Goal: Navigation & Orientation: Find specific page/section

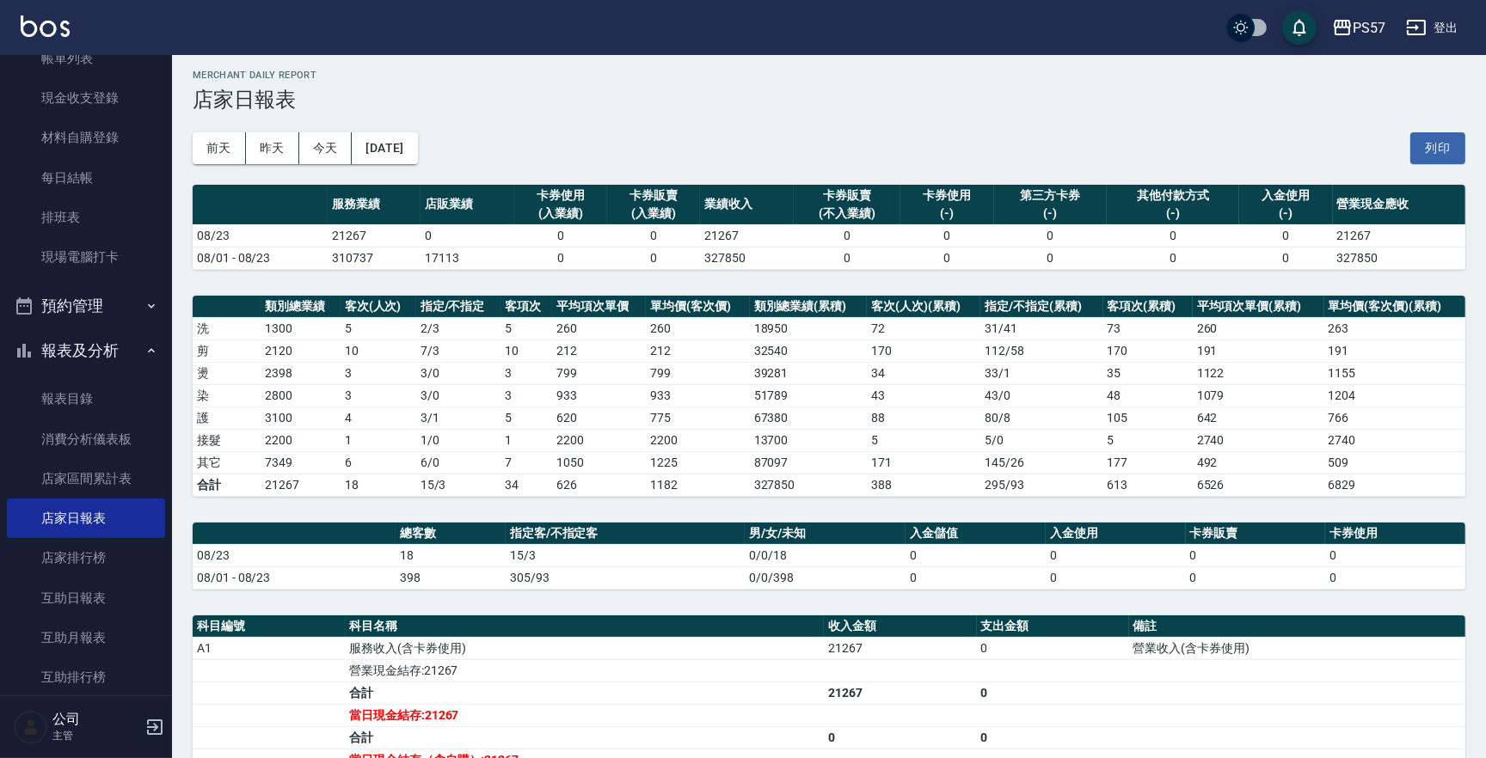
scroll to position [84, 0]
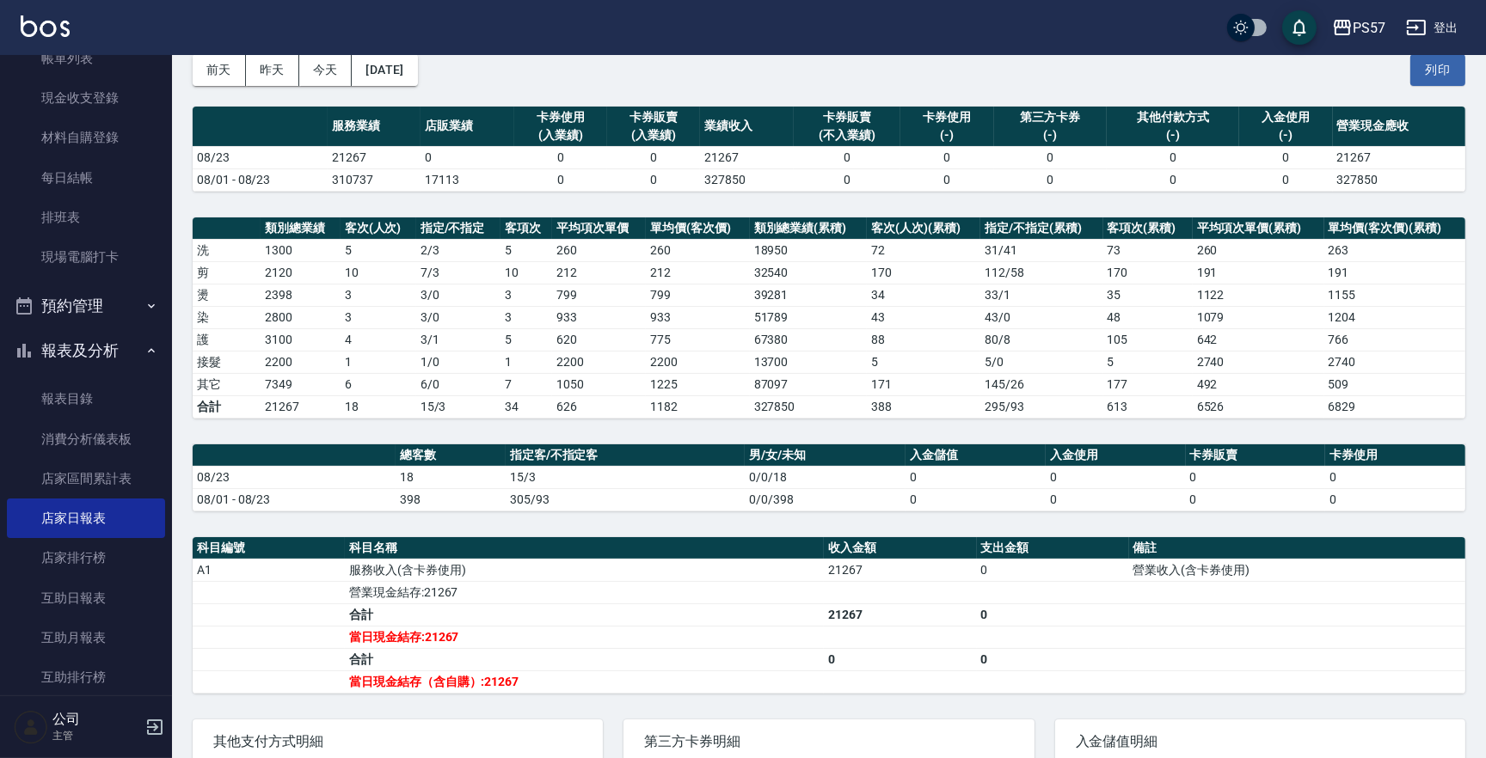
drag, startPoint x: 67, startPoint y: 403, endPoint x: 109, endPoint y: 341, distance: 74.9
click at [67, 403] on link "報表目錄" at bounding box center [86, 399] width 158 height 40
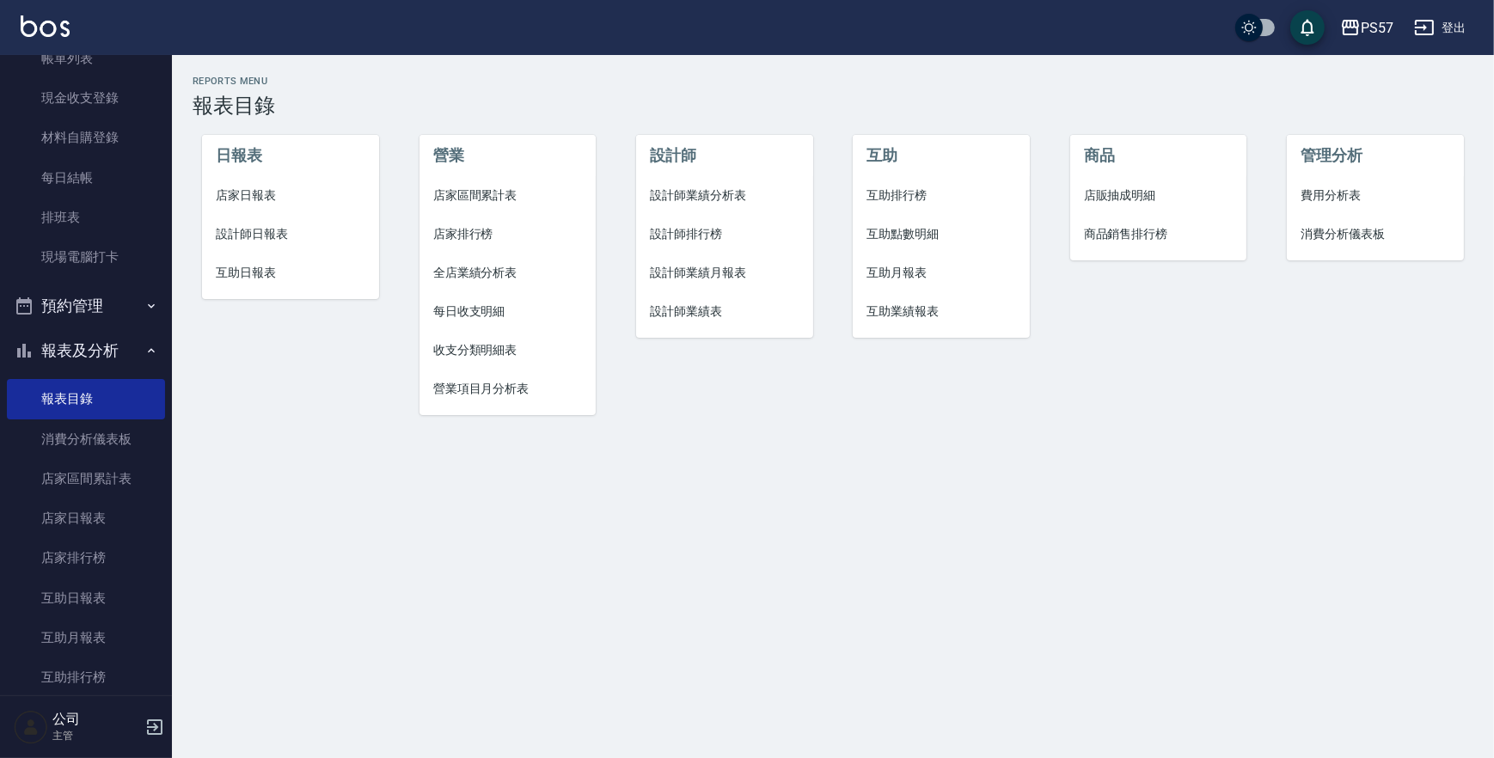
click at [243, 225] on span "設計師日報表" at bounding box center [290, 234] width 149 height 18
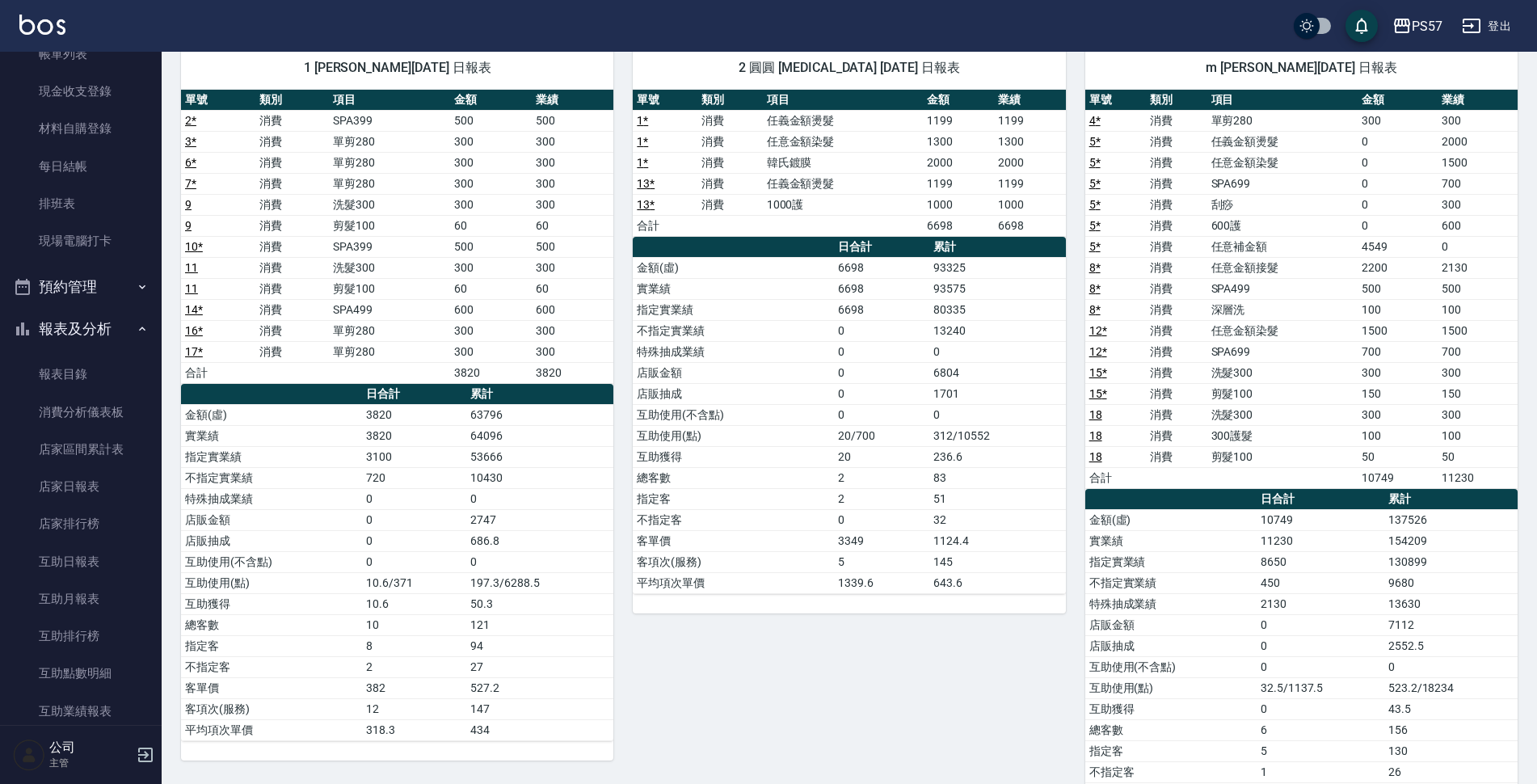
scroll to position [134, 0]
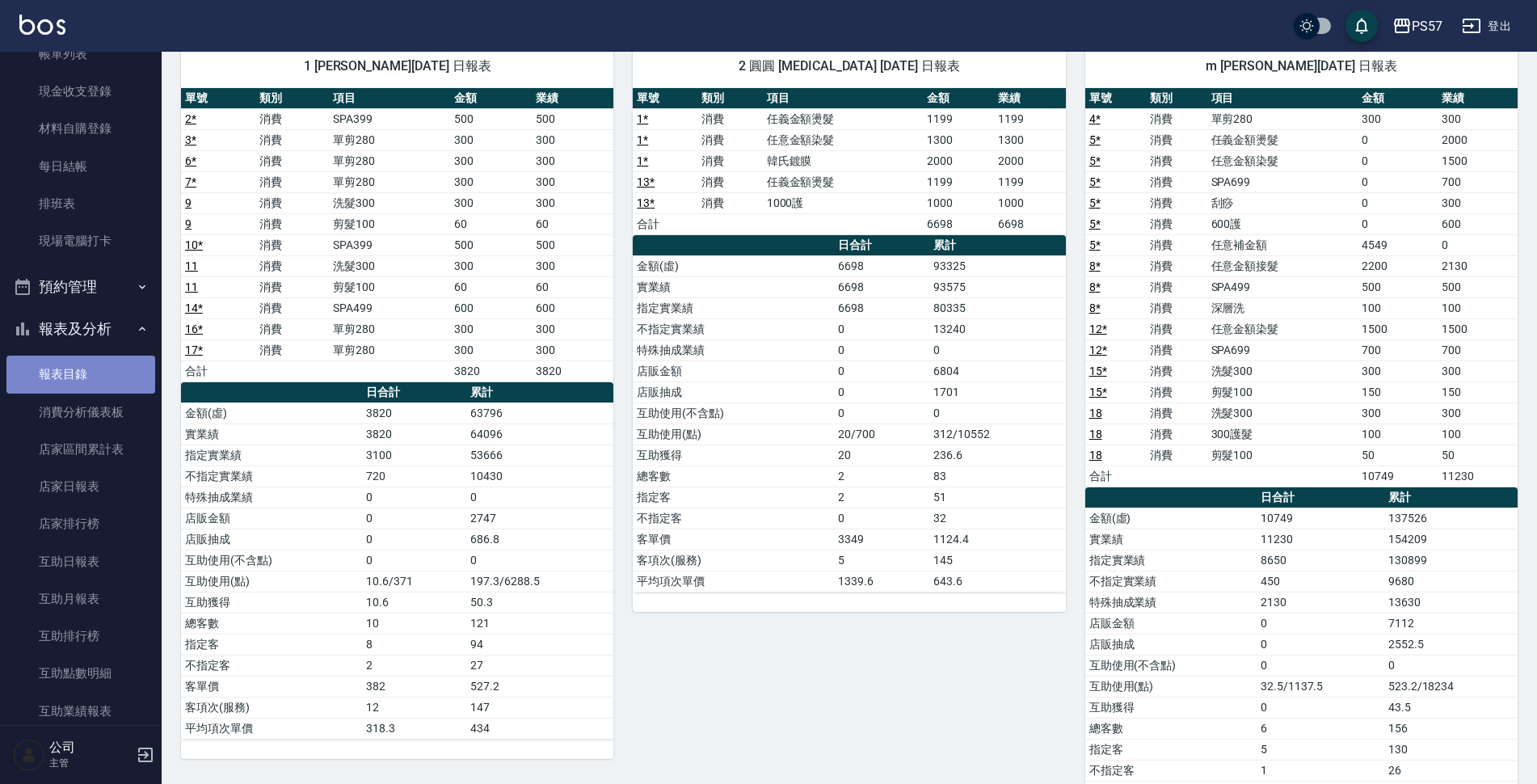
click at [97, 378] on link "報表目錄" at bounding box center [81, 374] width 149 height 38
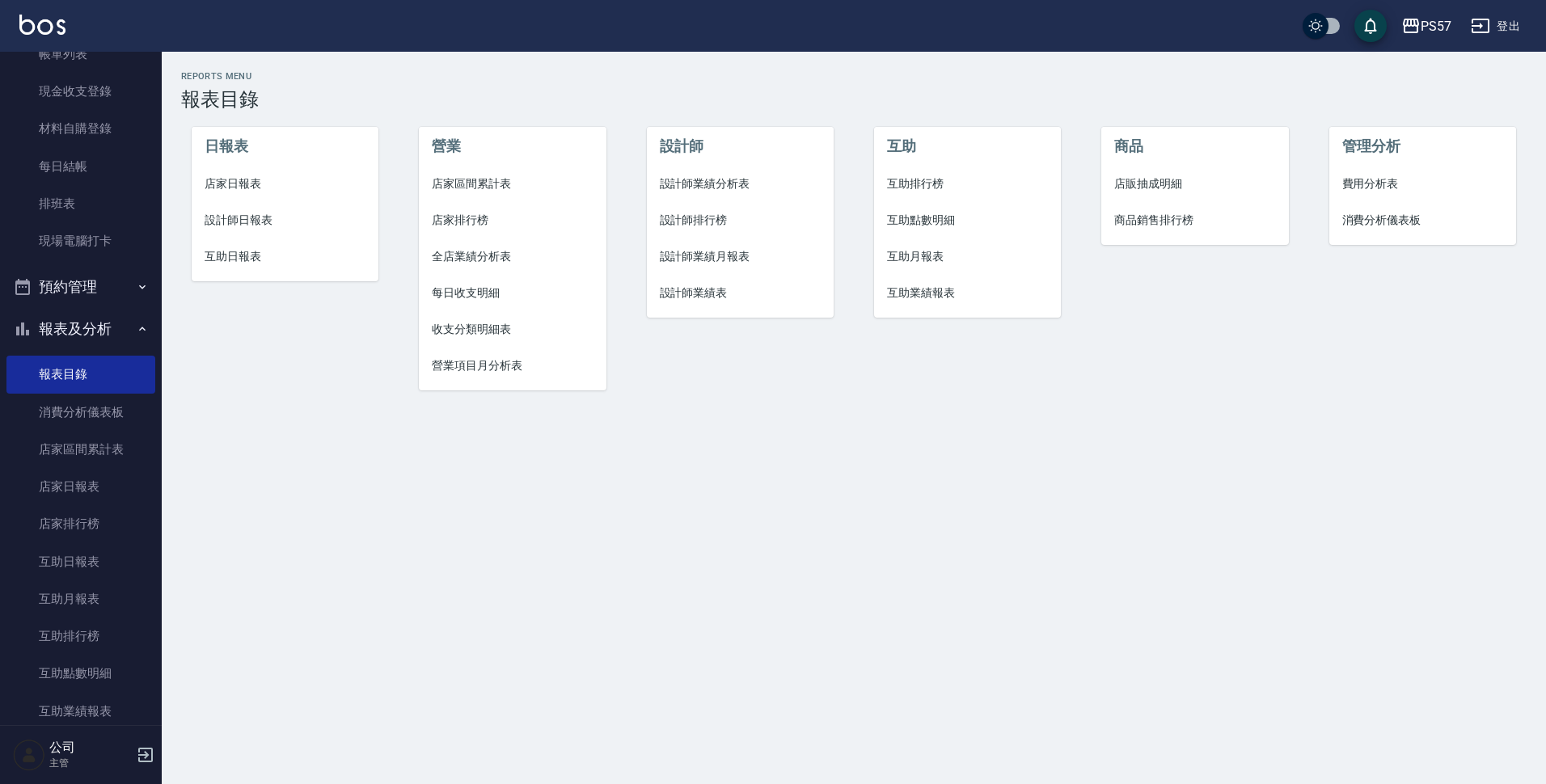
click at [233, 253] on span "互助日報表" at bounding box center [286, 257] width 162 height 17
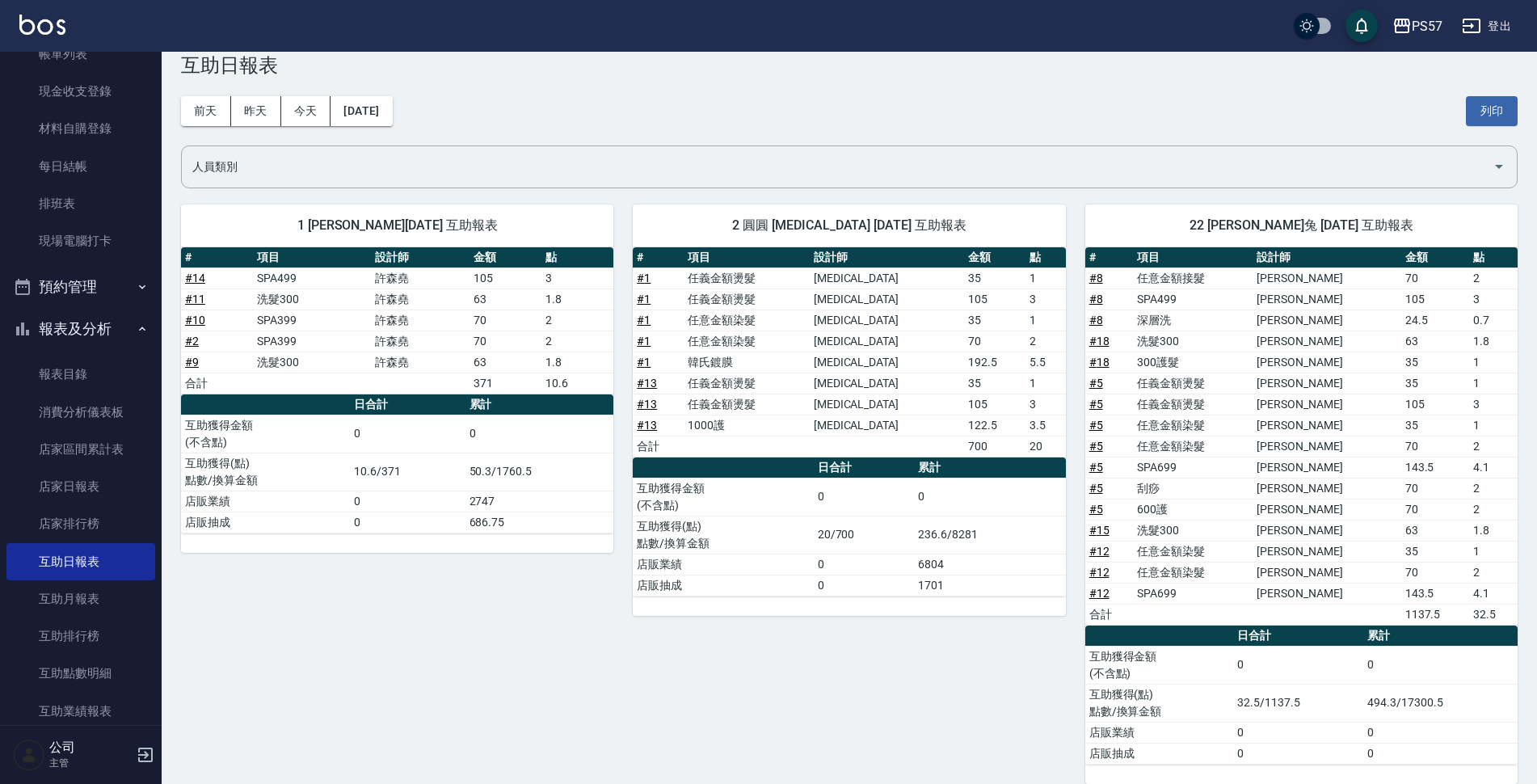
scroll to position [54, 0]
